Goal: Information Seeking & Learning: Learn about a topic

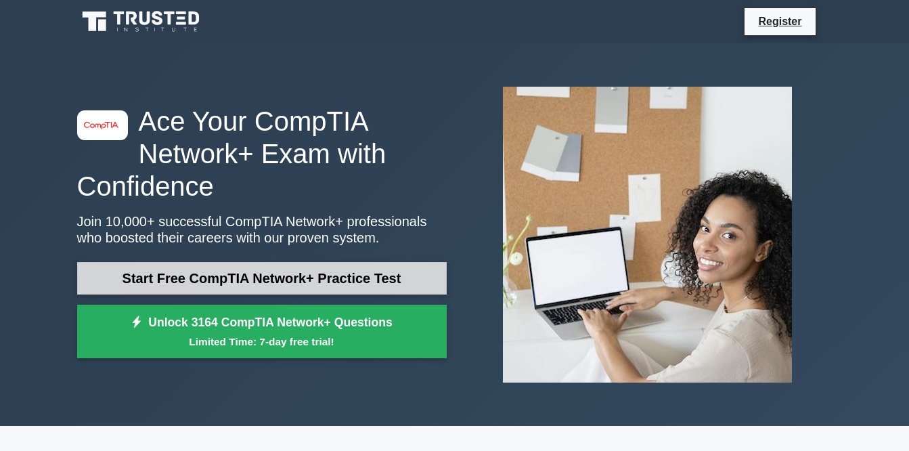
click at [276, 282] on link "Start Free CompTIA Network+ Practice Test" at bounding box center [261, 278] width 369 height 32
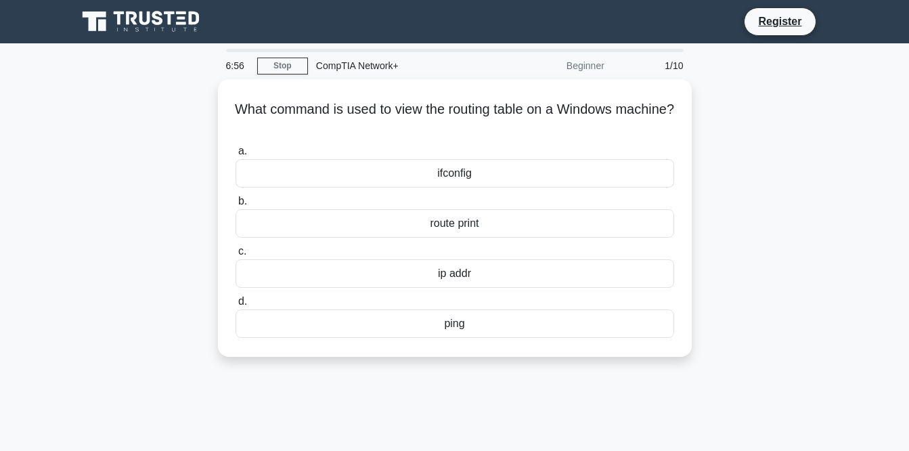
click at [861, 411] on main "6:56 Stop CompTIA Network+ Beginner 1/10 What command is used to view the routi…" at bounding box center [454, 387] width 909 height 688
click at [866, 409] on main "6:56 Stop CompTIA Network+ Beginner 1/10 What command is used to view the routi…" at bounding box center [454, 387] width 909 height 688
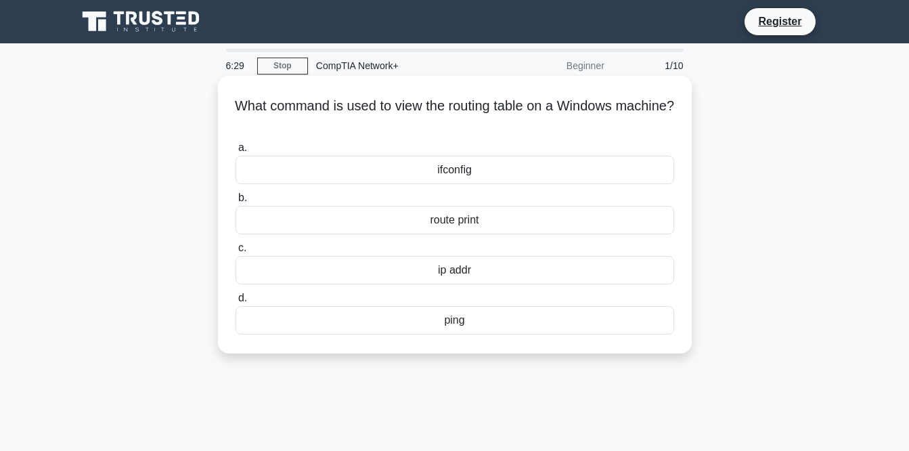
click at [453, 222] on div "route print" at bounding box center [455, 220] width 439 height 28
click at [236, 202] on input "b. route print" at bounding box center [236, 198] width 0 height 9
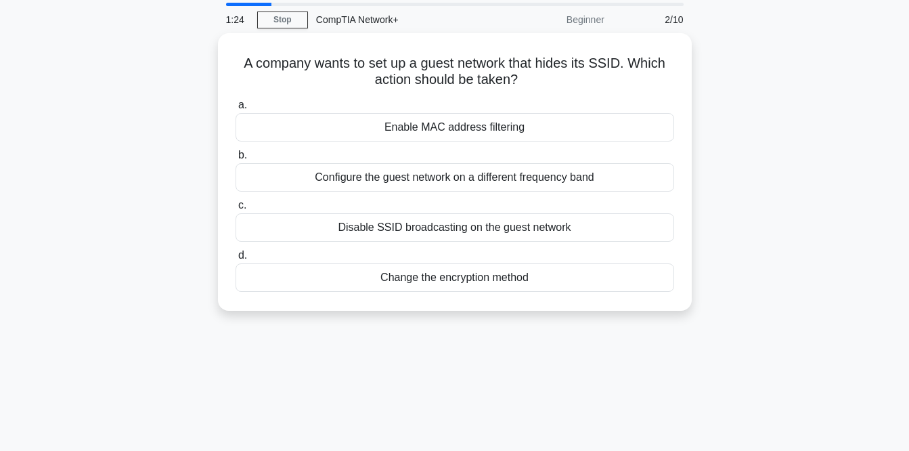
scroll to position [45, 0]
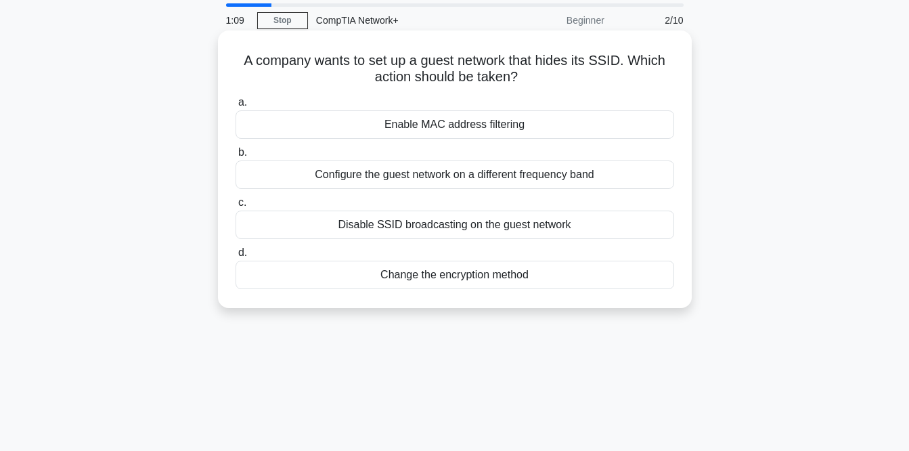
click at [513, 235] on div "Disable SSID broadcasting on the guest network" at bounding box center [455, 224] width 439 height 28
click at [236, 207] on input "c. Disable SSID broadcasting on the guest network" at bounding box center [236, 202] width 0 height 9
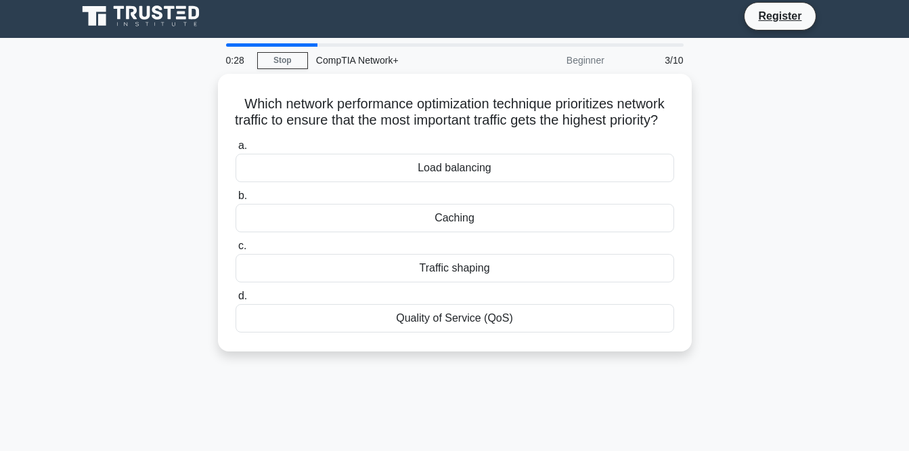
scroll to position [4, 0]
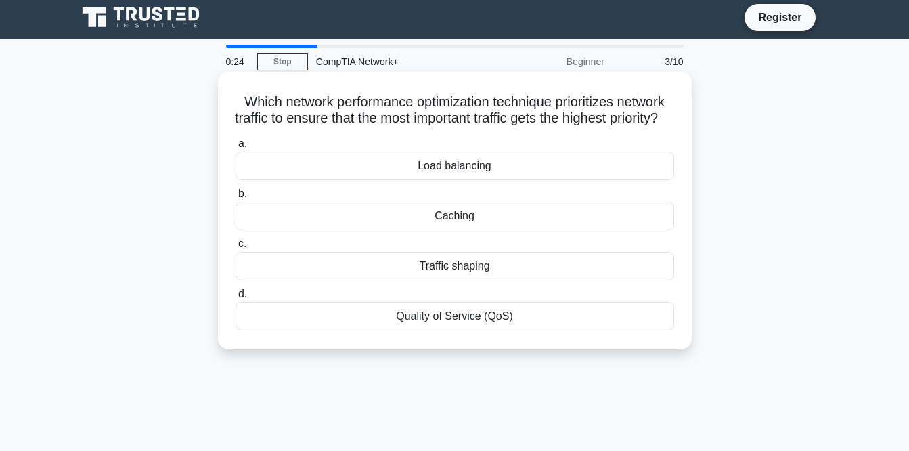
click at [495, 180] on div "Load balancing" at bounding box center [455, 166] width 439 height 28
click at [236, 148] on input "a. Load balancing" at bounding box center [236, 143] width 0 height 9
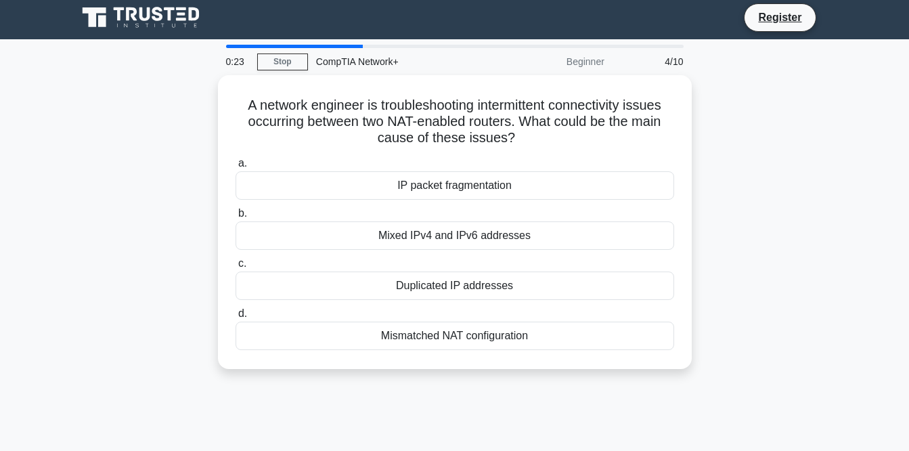
scroll to position [0, 0]
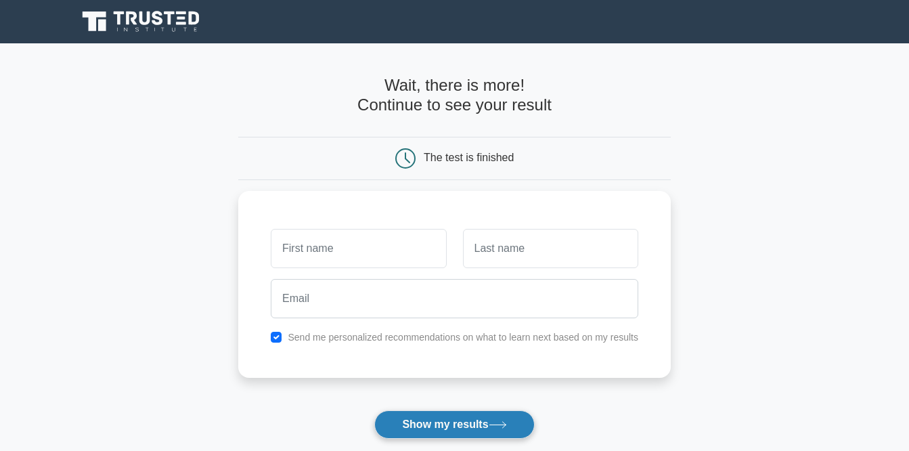
click at [464, 426] on button "Show my results" at bounding box center [454, 424] width 160 height 28
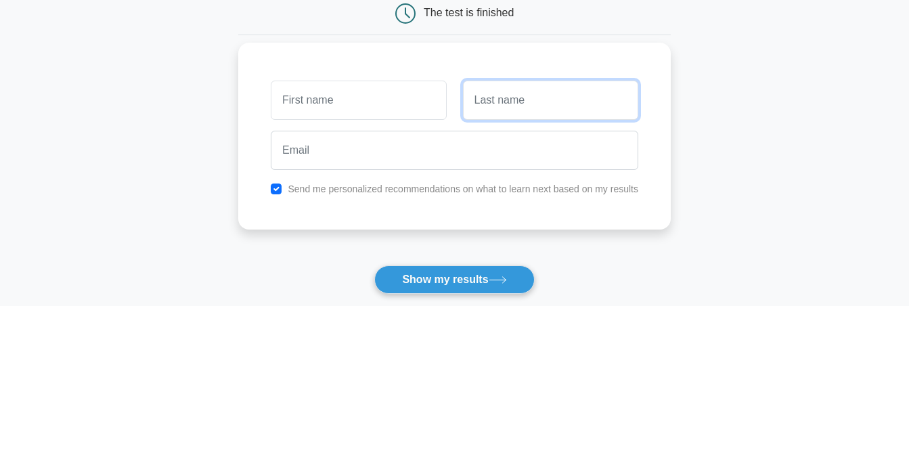
click at [577, 252] on input "text" at bounding box center [550, 244] width 175 height 39
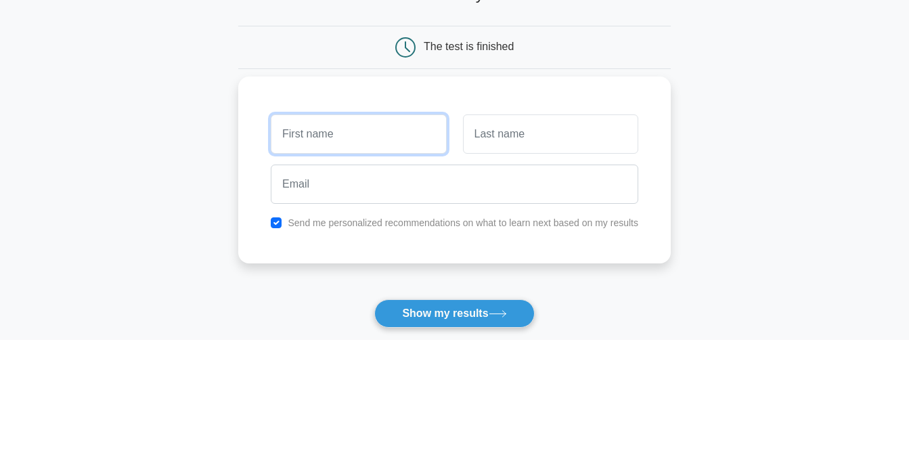
click at [373, 249] on input "text" at bounding box center [358, 244] width 175 height 39
type input "JOEL"
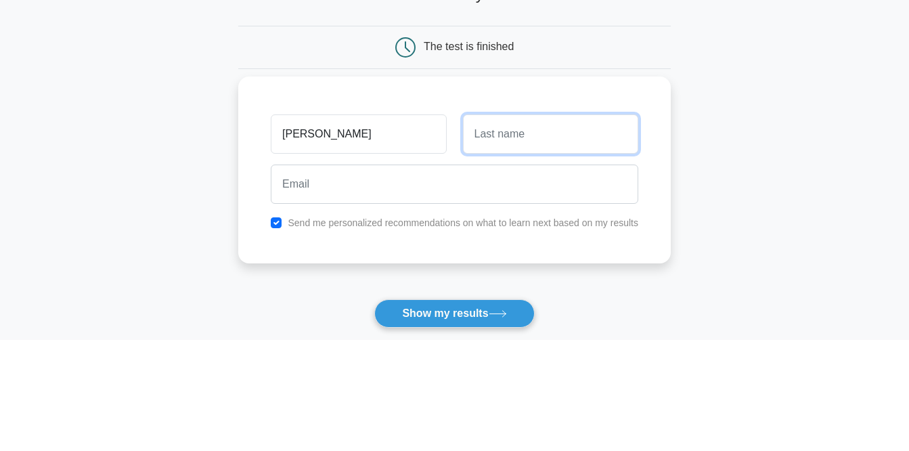
click at [569, 239] on input "text" at bounding box center [550, 244] width 175 height 39
type input "UGONNA"
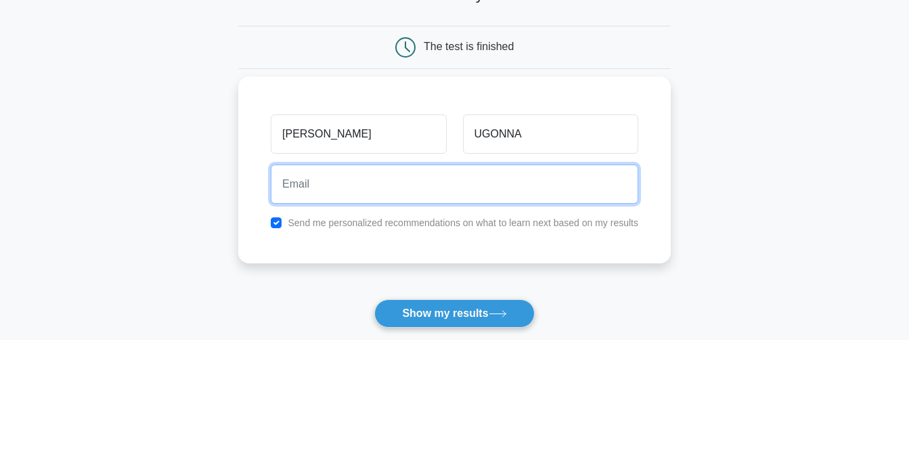
click at [366, 289] on input "email" at bounding box center [454, 294] width 367 height 39
type input "J"
click at [328, 294] on input "joelugonn4lucky" at bounding box center [454, 294] width 367 height 39
click at [333, 289] on input "joelugonn4lucky" at bounding box center [454, 294] width 367 height 39
click at [403, 290] on input "joelugonna4lucky" at bounding box center [454, 294] width 367 height 39
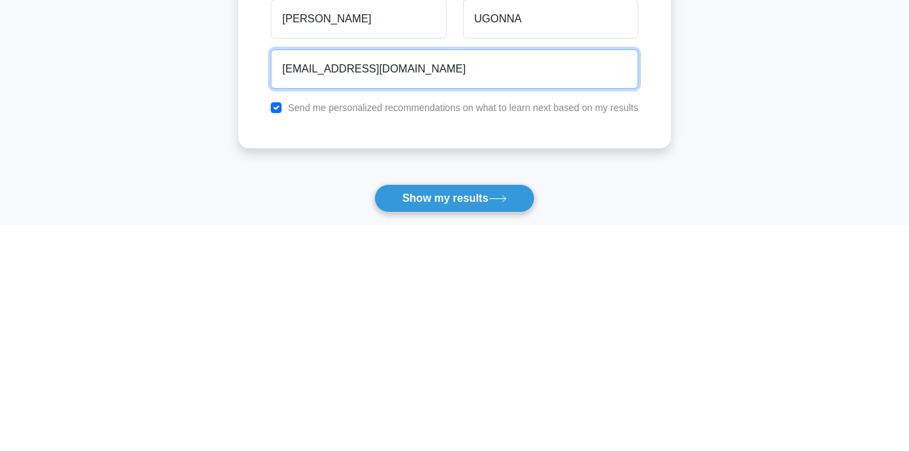
scroll to position [6, 0]
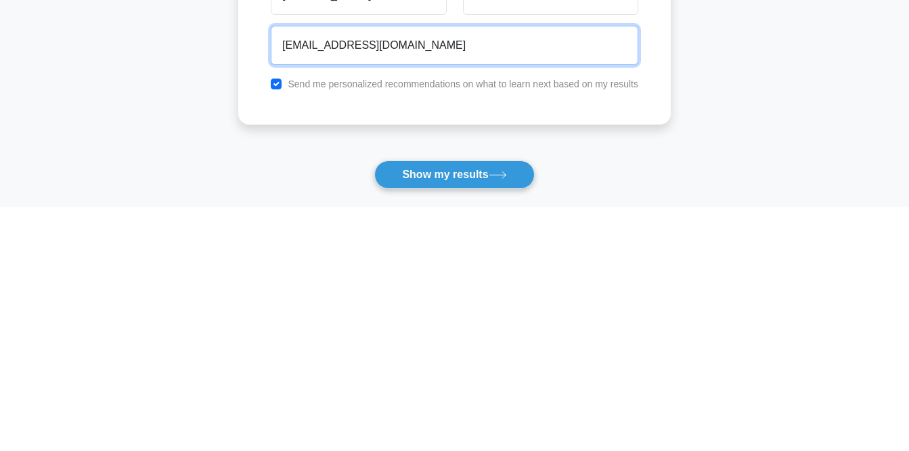
type input "joelugonna4lucky@gmail.com"
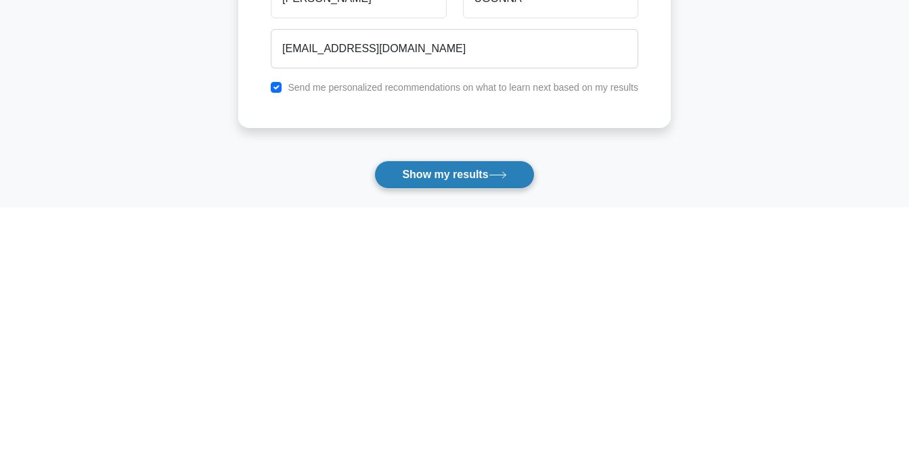
click at [460, 418] on button "Show my results" at bounding box center [454, 418] width 160 height 28
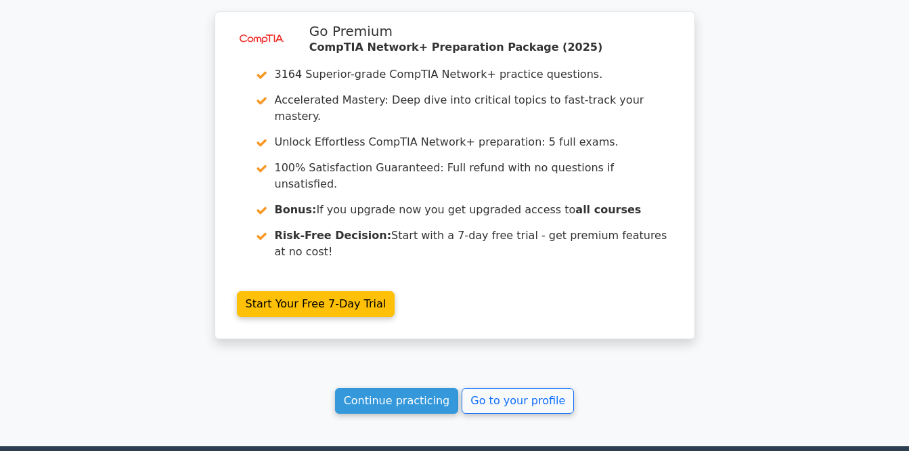
scroll to position [1100, 0]
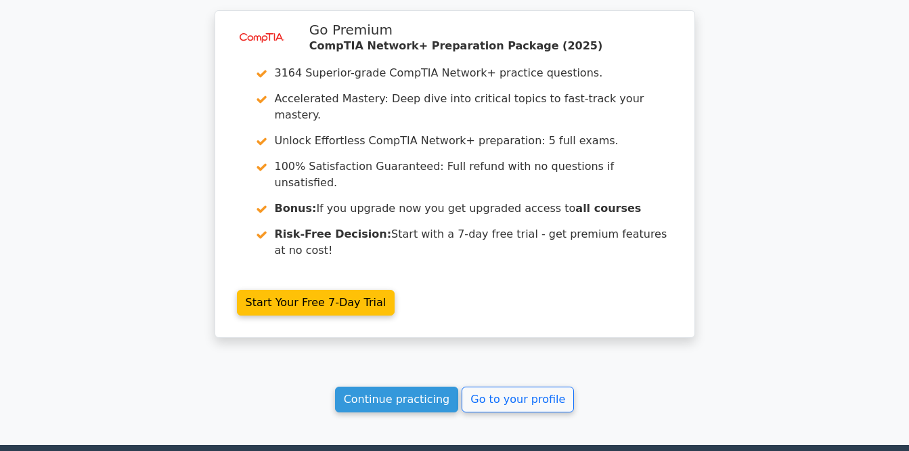
click at [400, 386] on link "Continue practicing" at bounding box center [397, 399] width 124 height 26
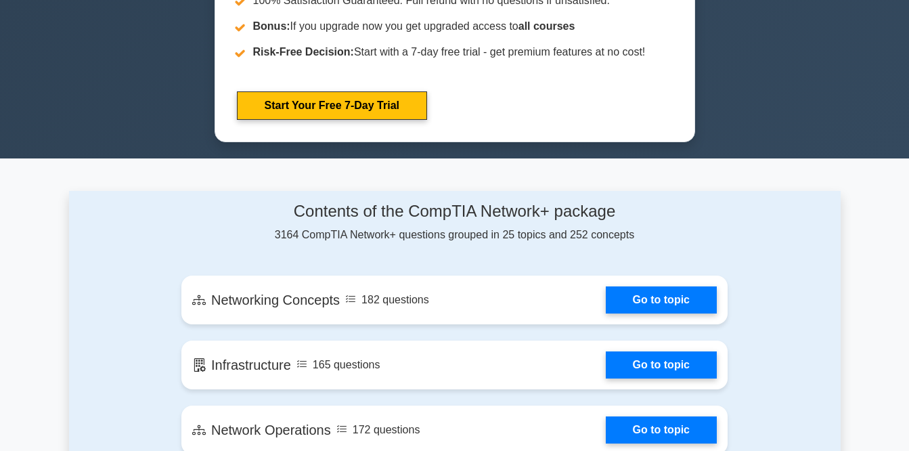
scroll to position [684, 0]
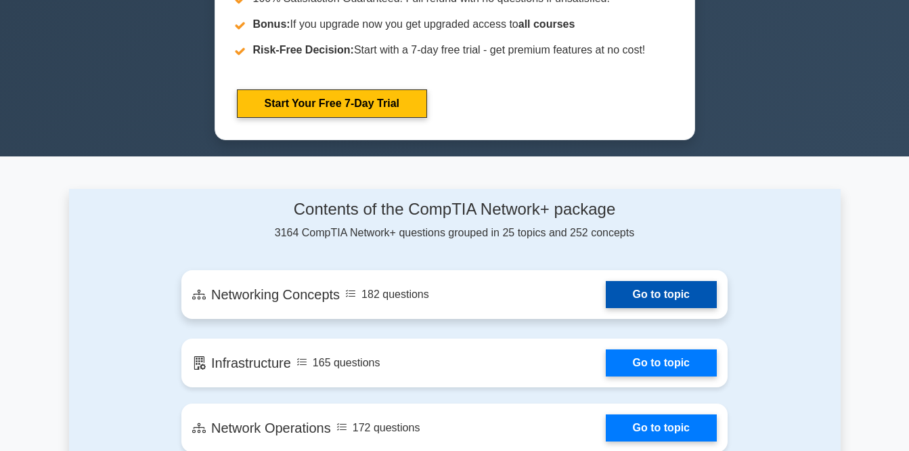
click at [672, 297] on link "Go to topic" at bounding box center [661, 294] width 111 height 27
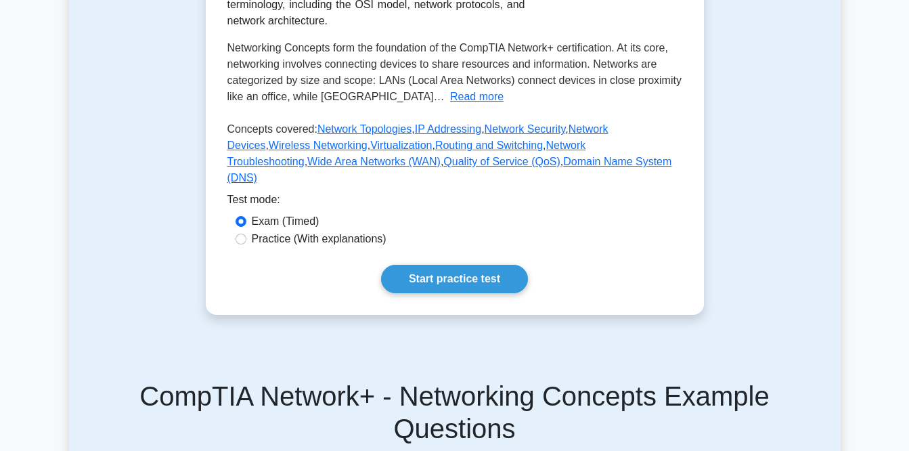
scroll to position [275, 0]
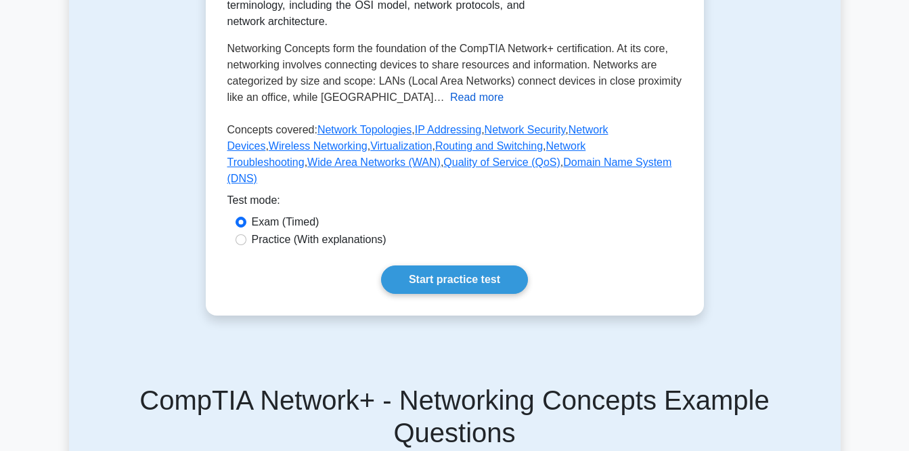
click at [450, 106] on button "Read more" at bounding box center [476, 97] width 53 height 16
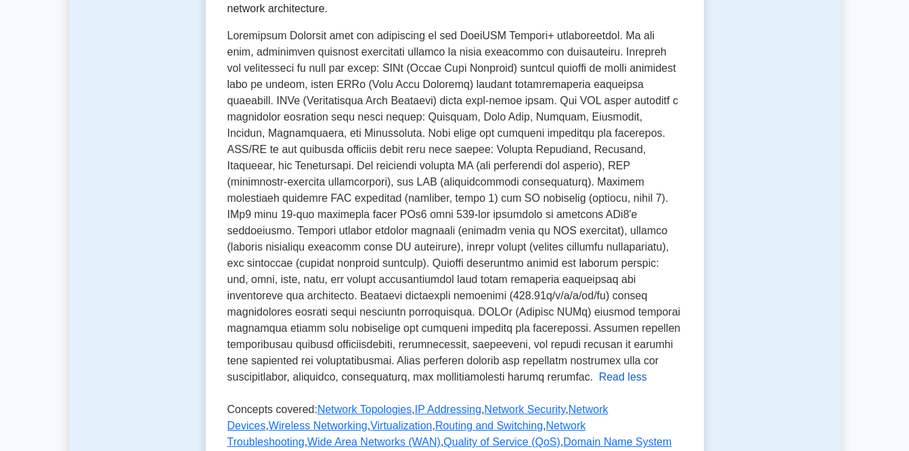
scroll to position [288, 0]
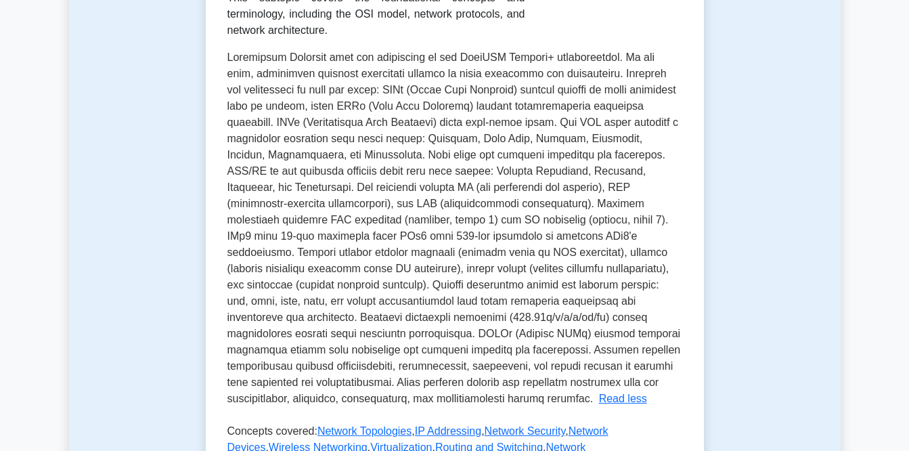
scroll to position [274, 0]
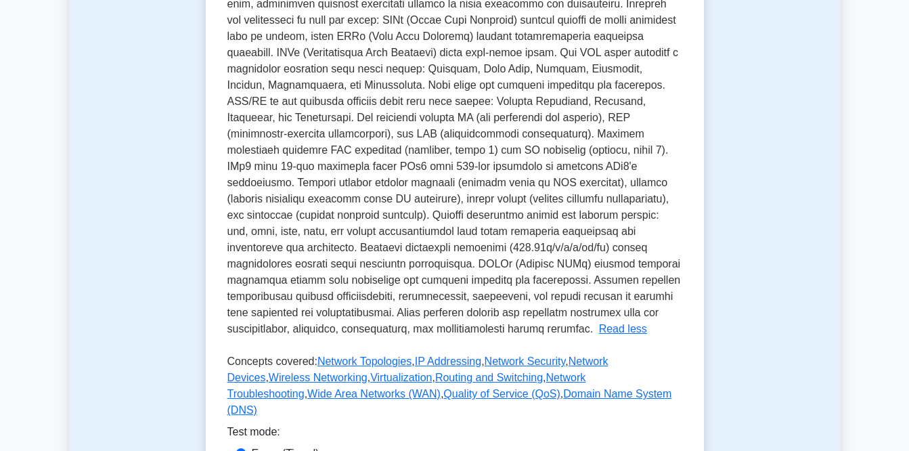
scroll to position [353, 0]
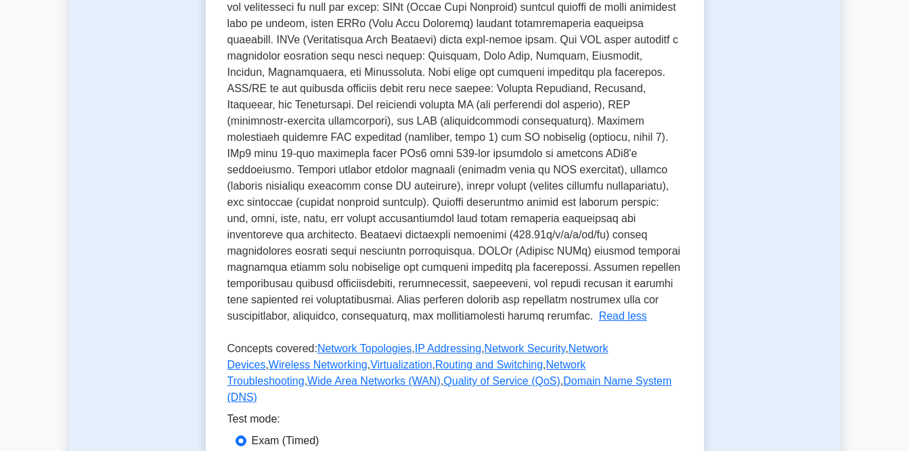
click at [817, 388] on div "Test Flashcards Networking Concepts Fundamental Network Concepts This subtopic …" at bounding box center [454, 158] width 771 height 816
click at [766, 432] on div "Test Flashcards Networking Concepts Fundamental Network Concepts This subtopic …" at bounding box center [454, 158] width 771 height 816
click at [816, 83] on div "Test Flashcards Networking Concepts Fundamental Network Concepts This subtopic …" at bounding box center [454, 158] width 771 height 816
click at [94, 293] on div "Test Flashcards Networking Concepts Fundamental Network Concepts This subtopic …" at bounding box center [454, 158] width 771 height 816
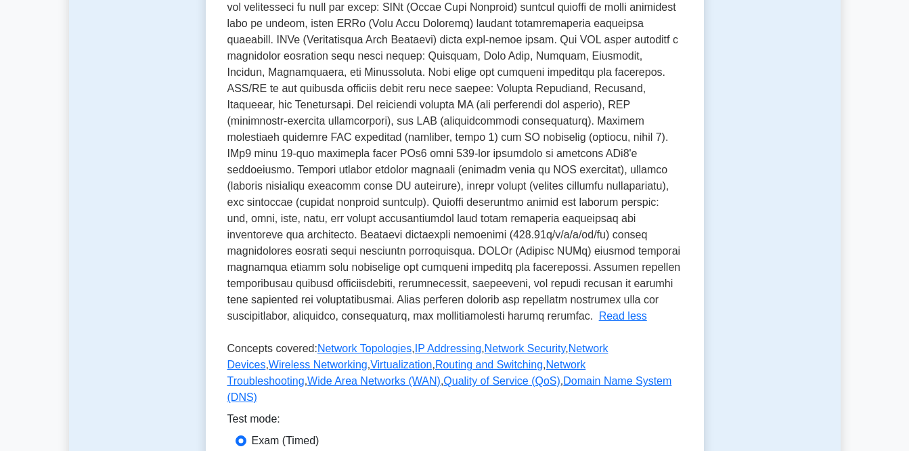
click at [87, 447] on div "Test Flashcards Networking Concepts Fundamental Network Concepts This subtopic …" at bounding box center [454, 158] width 771 height 816
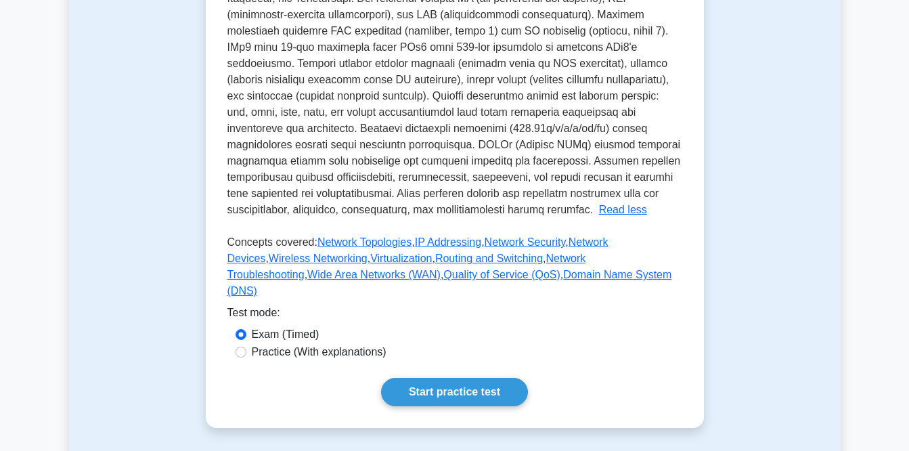
scroll to position [460, 0]
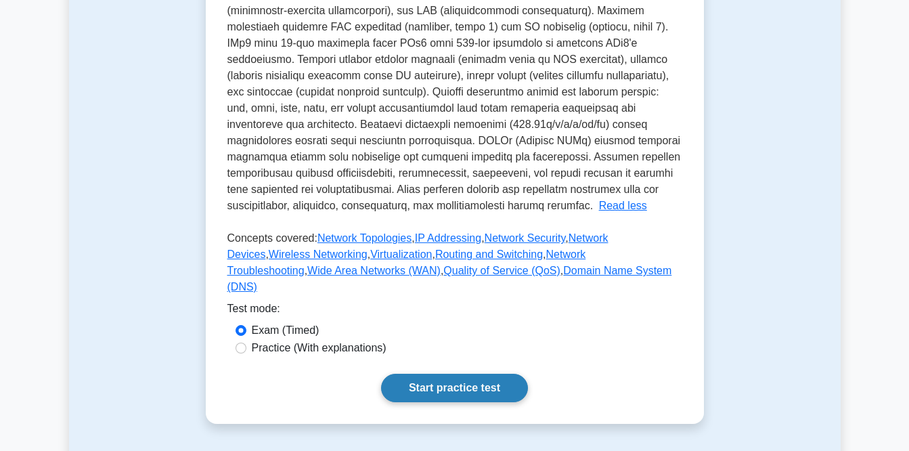
click at [451, 402] on link "Start practice test" at bounding box center [454, 388] width 147 height 28
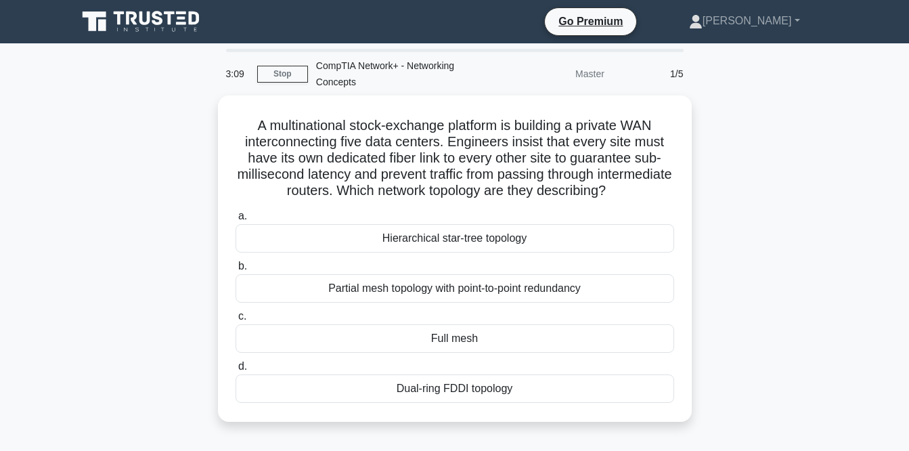
click at [56, 434] on main "3:09 Stop CompTIA Network+ - Networking Concepts Master 1/5 A multinational sto…" at bounding box center [454, 387] width 909 height 688
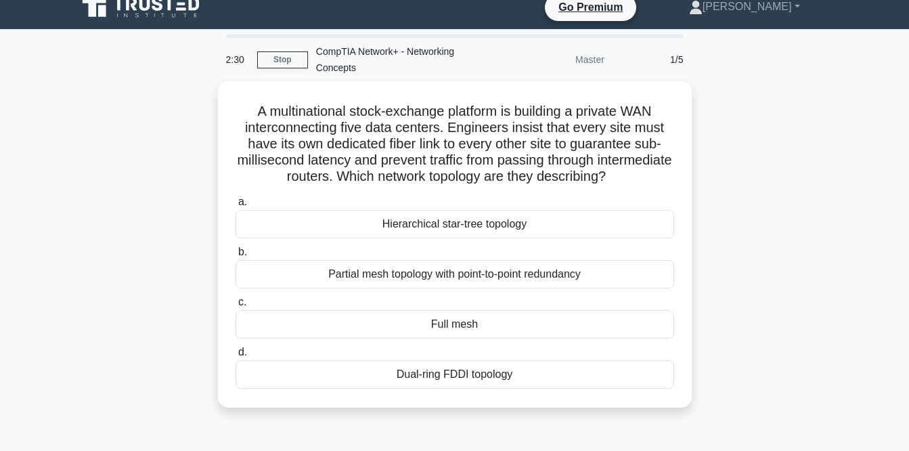
scroll to position [15, 0]
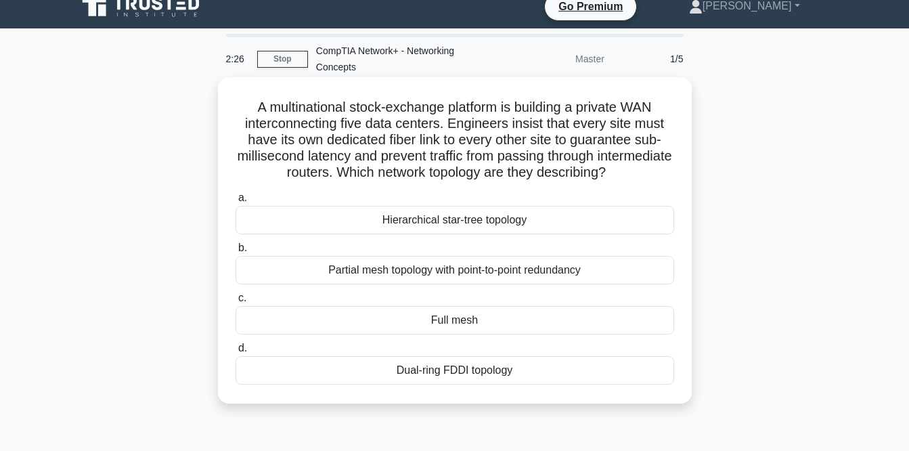
click at [510, 229] on div "Hierarchical star-tree topology" at bounding box center [455, 220] width 439 height 28
click at [236, 202] on input "a. Hierarchical star-tree topology" at bounding box center [236, 198] width 0 height 9
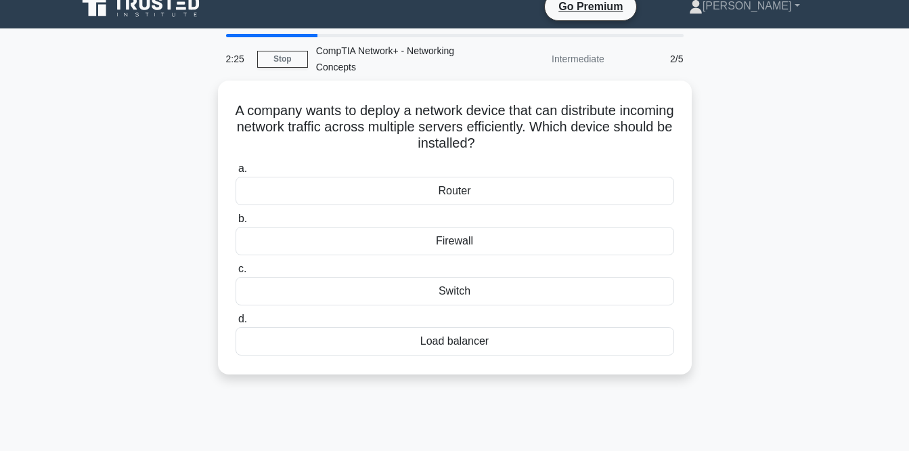
scroll to position [0, 0]
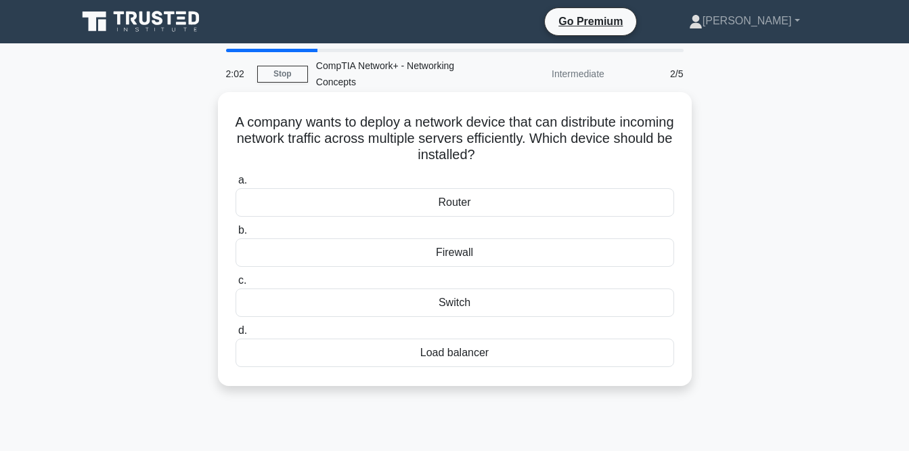
click at [523, 205] on div "Router" at bounding box center [455, 202] width 439 height 28
click at [236, 185] on input "a. Router" at bounding box center [236, 180] width 0 height 9
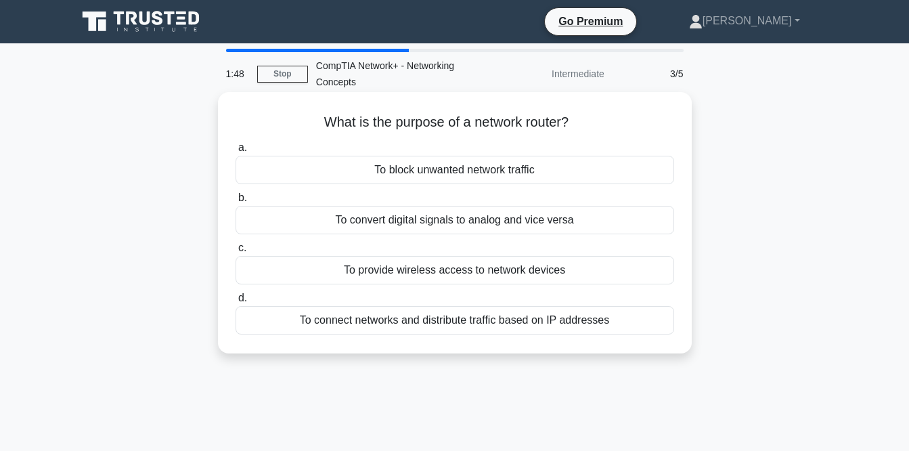
click at [563, 330] on div "To connect networks and distribute traffic based on IP addresses" at bounding box center [455, 320] width 439 height 28
click at [236, 303] on input "d. To connect networks and distribute traffic based on IP addresses" at bounding box center [236, 298] width 0 height 9
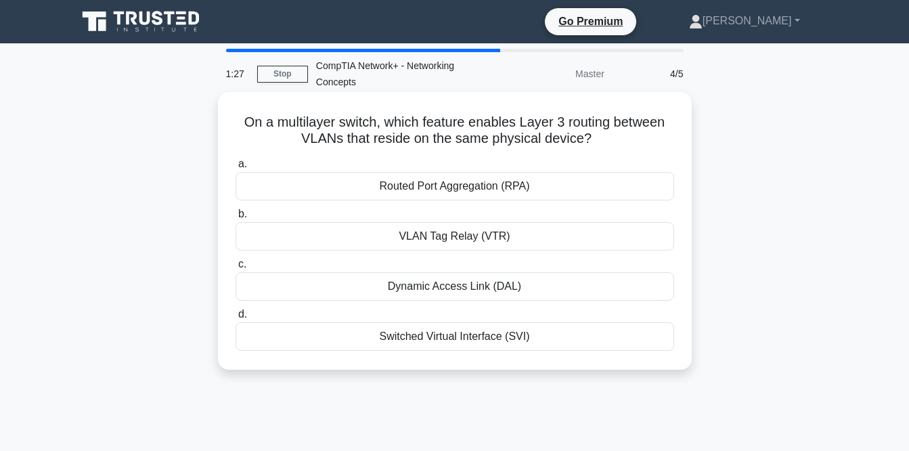
click at [480, 334] on div "Switched Virtual Interface (SVI)" at bounding box center [455, 336] width 439 height 28
click at [236, 319] on input "d. Switched Virtual Interface (SVI)" at bounding box center [236, 314] width 0 height 9
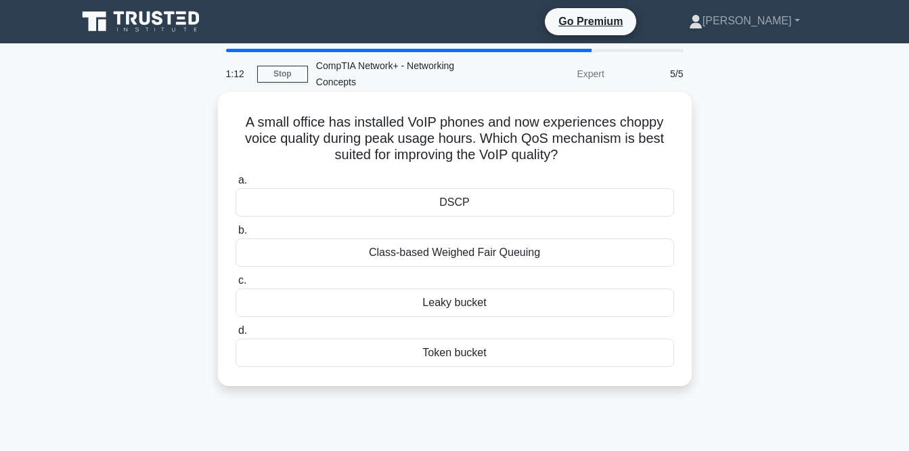
click at [514, 215] on div "DSCP" at bounding box center [455, 202] width 439 height 28
click at [236, 185] on input "a. DSCP" at bounding box center [236, 180] width 0 height 9
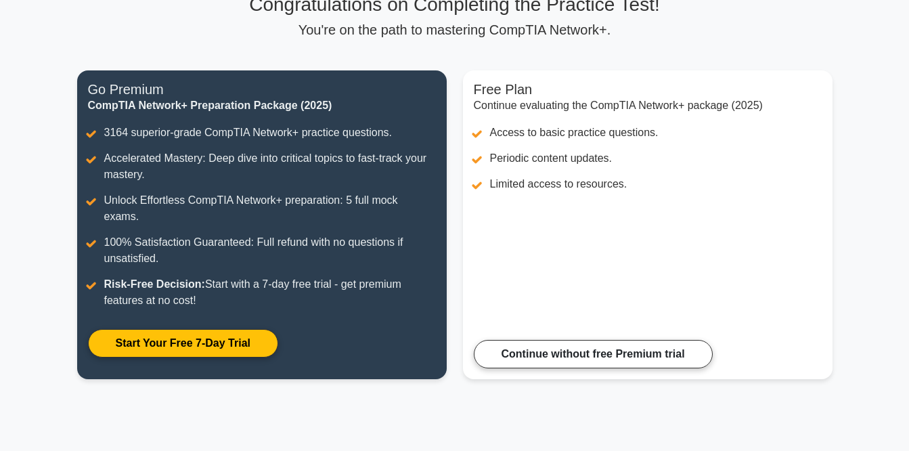
scroll to position [110, 0]
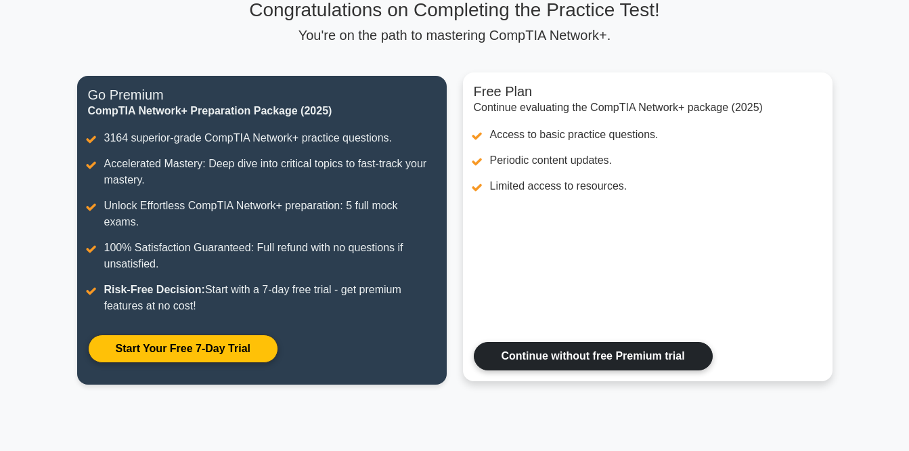
click at [665, 343] on link "Continue without free Premium trial" at bounding box center [593, 356] width 239 height 28
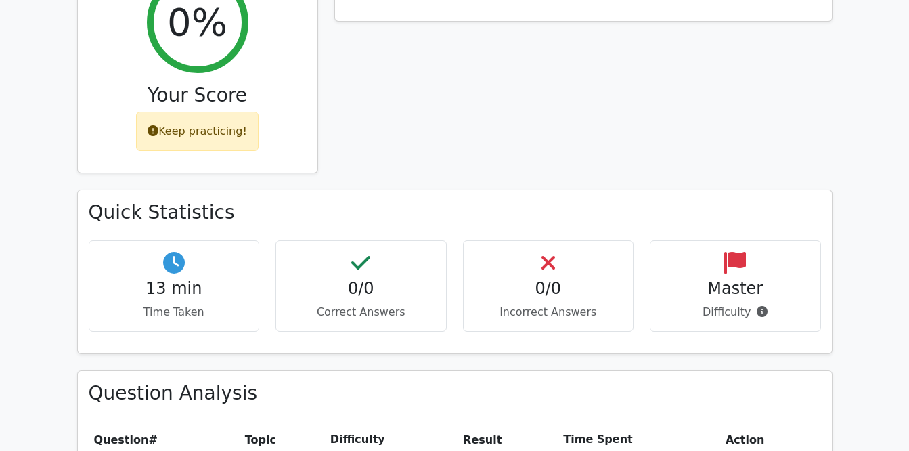
scroll to position [579, 0]
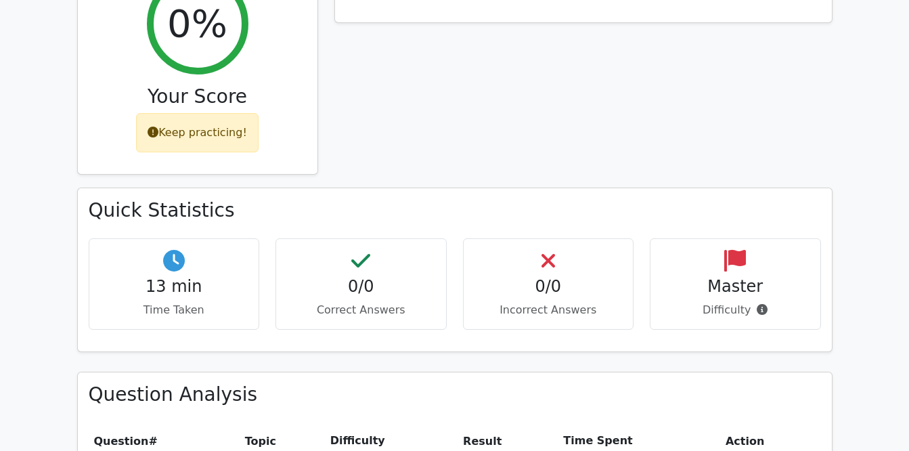
click at [648, 300] on div "Quick Statistics 13 min Time Taken 0/0 Correct Answers 0/0 Incorrect Answers Ma…" at bounding box center [455, 269] width 754 height 162
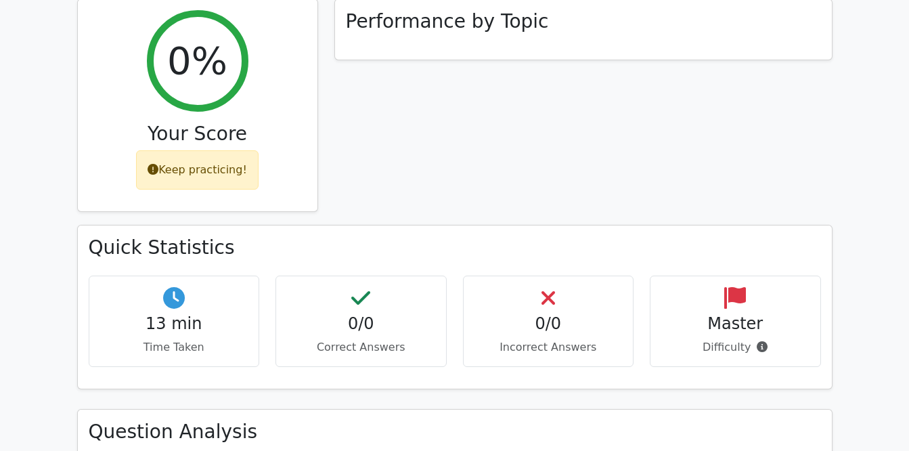
scroll to position [514, 0]
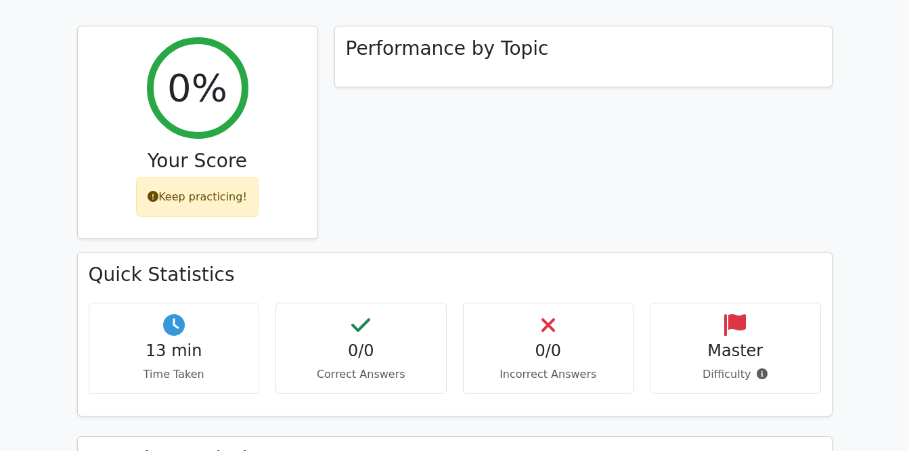
click at [677, 350] on div "13 min Time Taken 0/0 Correct Answers 0/0 Incorrect Answers Master" at bounding box center [455, 354] width 748 height 102
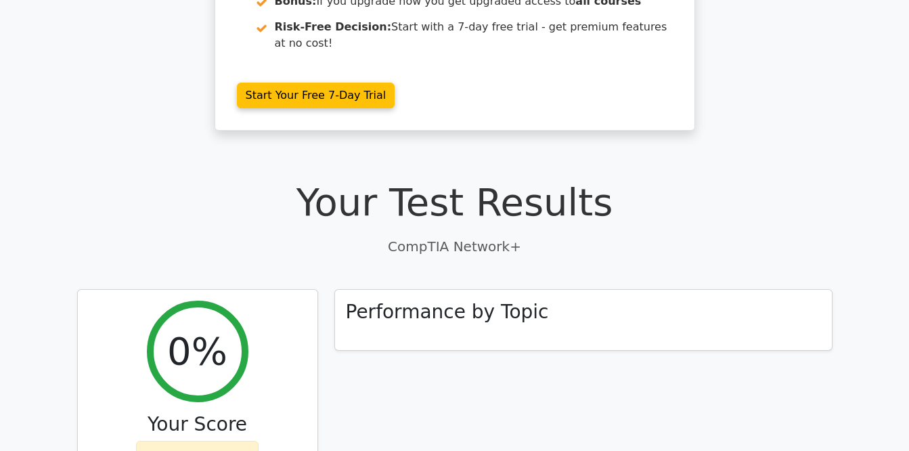
click at [650, 364] on div "Performance by Topic" at bounding box center [583, 404] width 514 height 230
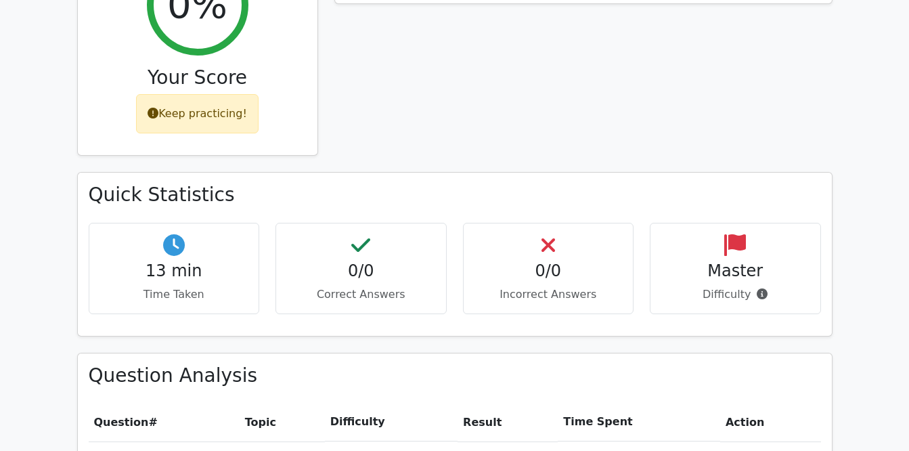
scroll to position [598, 0]
click at [485, 402] on th "Result" at bounding box center [507, 421] width 100 height 39
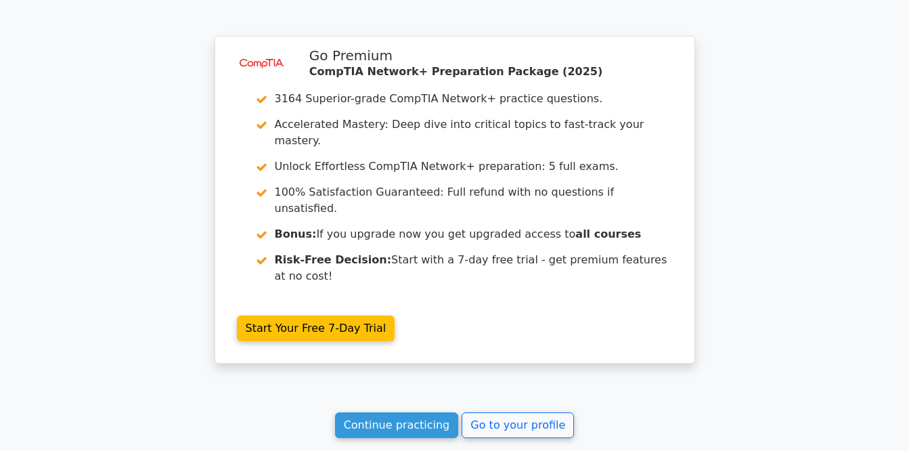
scroll to position [1074, 0]
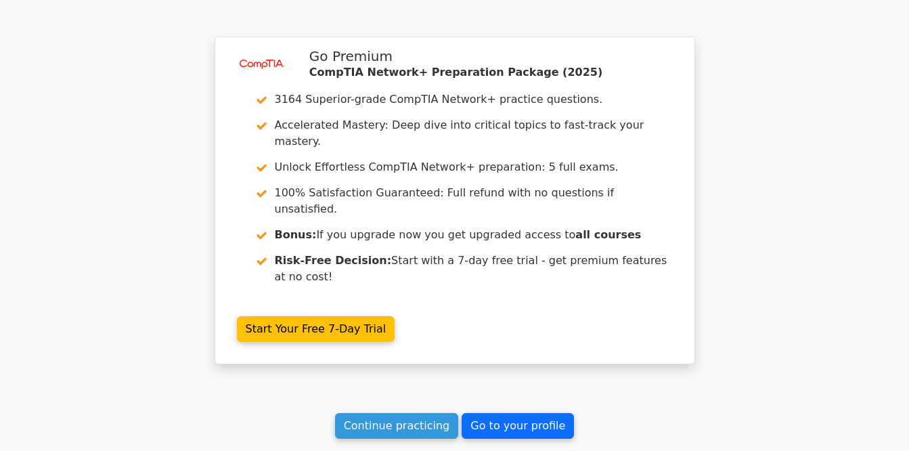
click at [523, 413] on link "Go to your profile" at bounding box center [518, 426] width 112 height 26
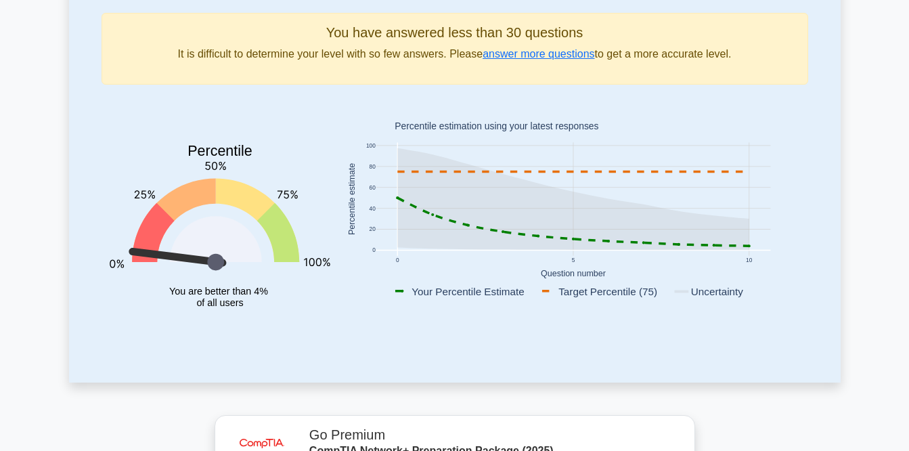
scroll to position [172, 0]
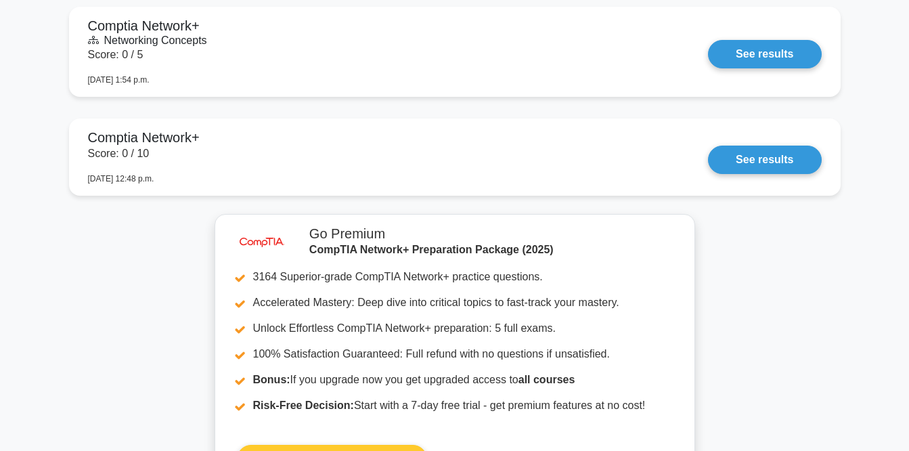
click at [427, 445] on link "Start Your Free 7-Day Trial" at bounding box center [332, 459] width 190 height 28
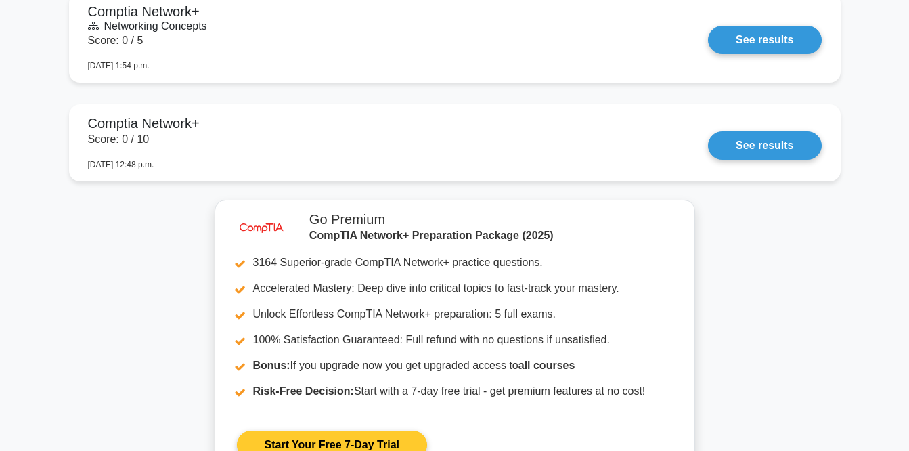
scroll to position [953, 0]
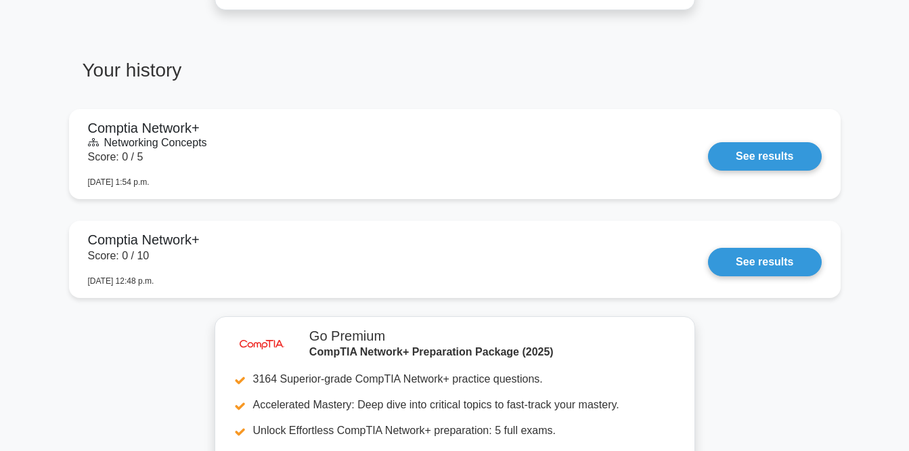
scroll to position [847, 0]
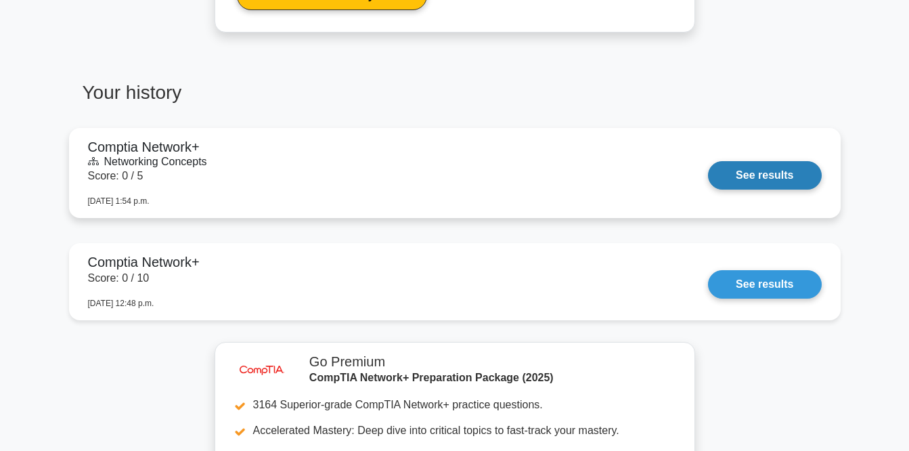
click at [772, 189] on link "See results" at bounding box center [764, 175] width 113 height 28
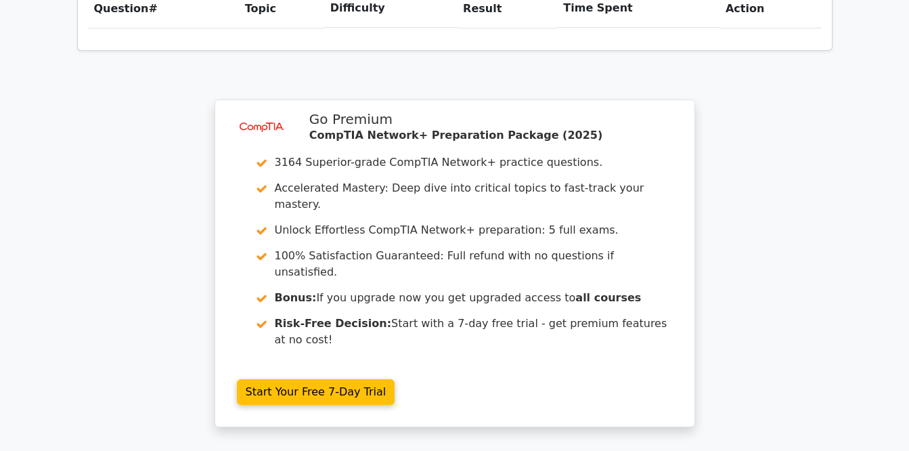
scroll to position [1157, 0]
